Goal: Browse casually

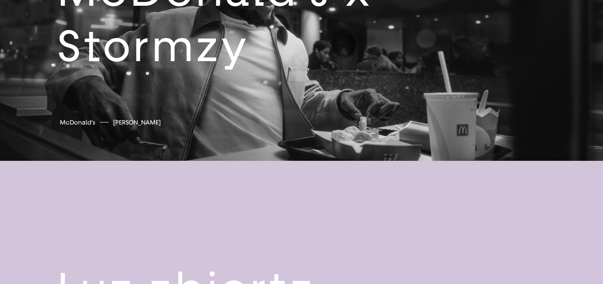
scroll to position [1639, 0]
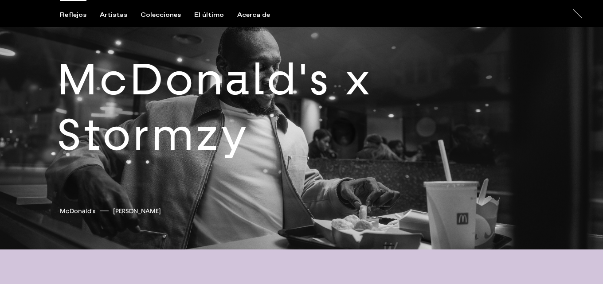
click at [220, 86] on link at bounding box center [301, 115] width 603 height 270
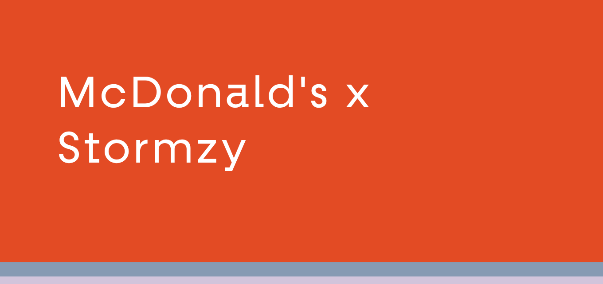
scroll to position [1619, 0]
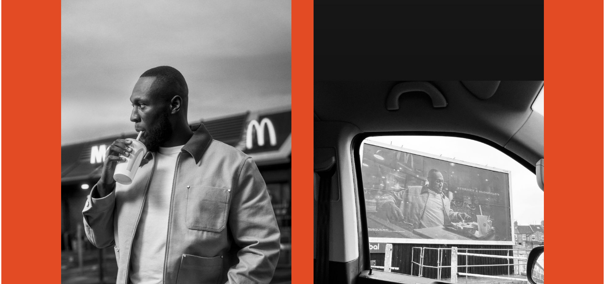
scroll to position [807, 0]
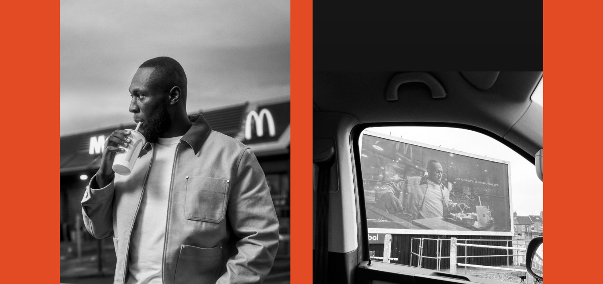
click at [171, 87] on img at bounding box center [175, 186] width 230 height 409
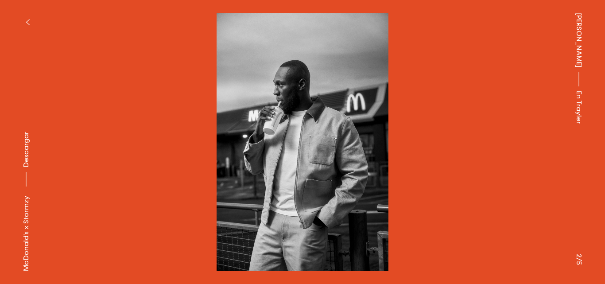
click at [28, 15] on button "button" at bounding box center [27, 21] width 19 height 19
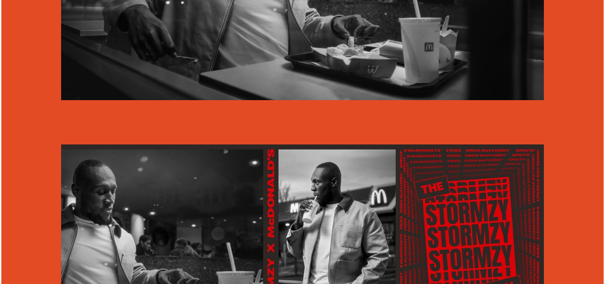
scroll to position [1329, 0]
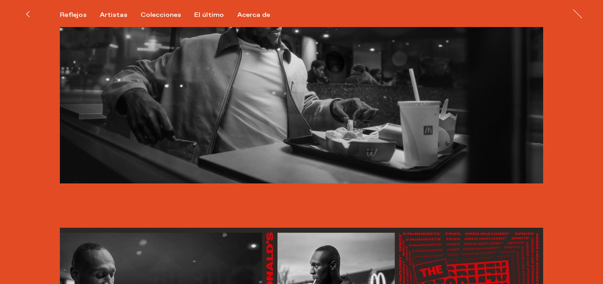
click at [292, 71] on img at bounding box center [301, 49] width 483 height 270
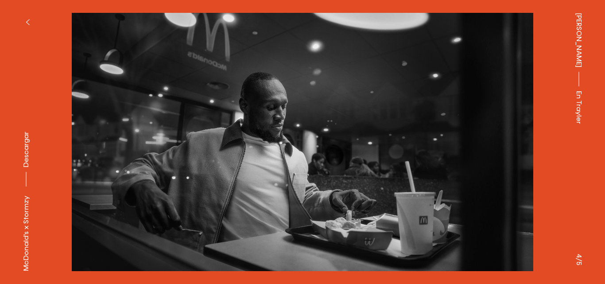
click at [266, 129] on button at bounding box center [151, 71] width 303 height 142
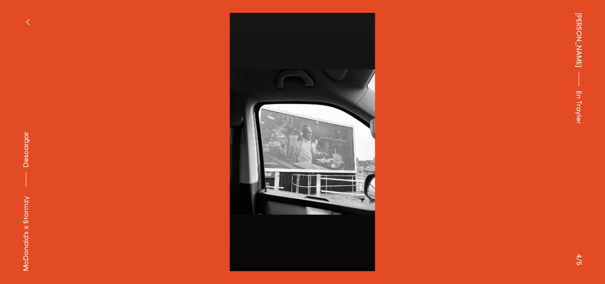
click at [323, 135] on button at bounding box center [454, 71] width 303 height 142
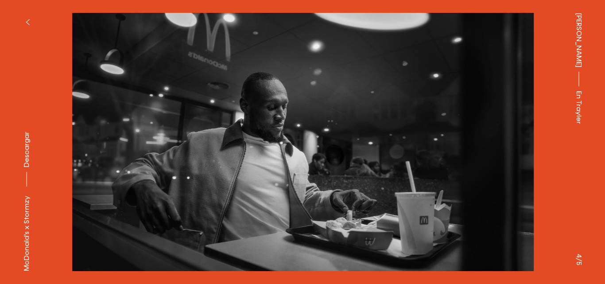
click at [573, 127] on div "[PERSON_NAME] En Trayler" at bounding box center [579, 142] width 52 height 284
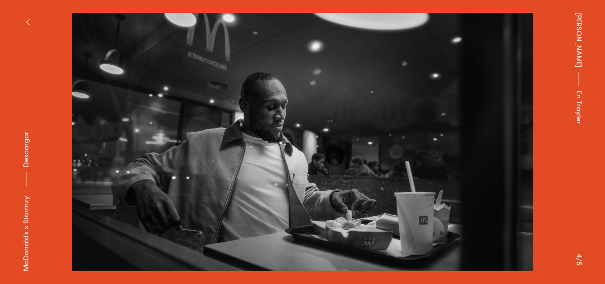
click at [516, 153] on img at bounding box center [302, 142] width 517 height 258
click at [505, 164] on img at bounding box center [302, 142] width 517 height 258
click at [127, 140] on button at bounding box center [151, 71] width 303 height 142
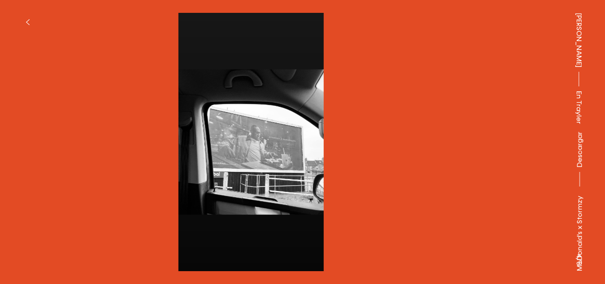
click at [473, 161] on img at bounding box center [251, 142] width 517 height 258
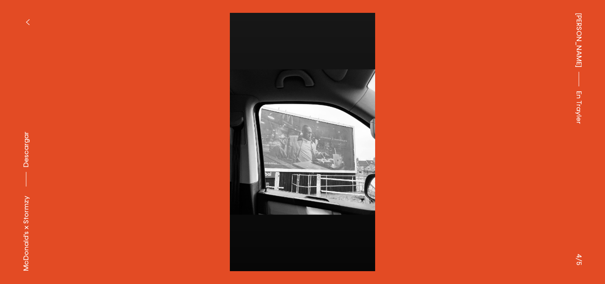
click at [476, 144] on img at bounding box center [302, 142] width 517 height 258
drag, startPoint x: 546, startPoint y: 141, endPoint x: 569, endPoint y: 145, distance: 22.9
click at [551, 141] on button at bounding box center [454, 71] width 303 height 142
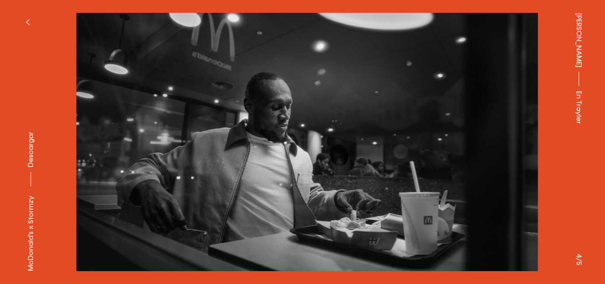
click at [569, 145] on div "[PERSON_NAME] En Trayler" at bounding box center [579, 142] width 52 height 284
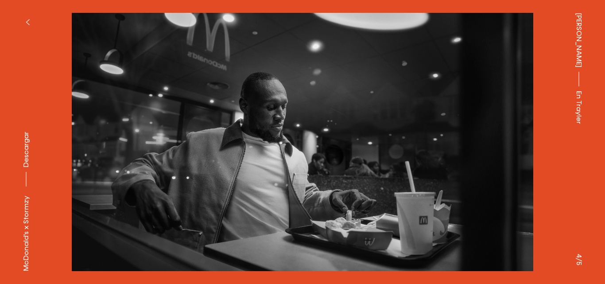
click at [605, 150] on div "[PERSON_NAME] En Trayler" at bounding box center [579, 142] width 52 height 284
drag, startPoint x: 570, startPoint y: 155, endPoint x: 568, endPoint y: 148, distance: 7.2
click at [568, 154] on div "[PERSON_NAME] En Trayler" at bounding box center [579, 142] width 52 height 284
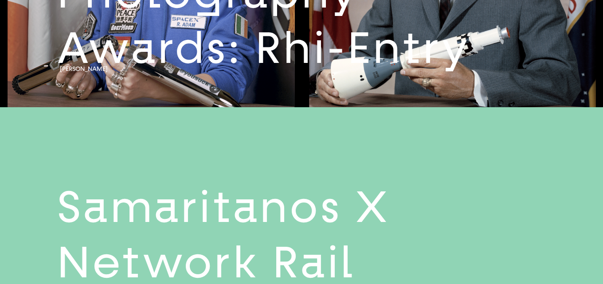
scroll to position [1329, 0]
